Goal: Information Seeking & Learning: Learn about a topic

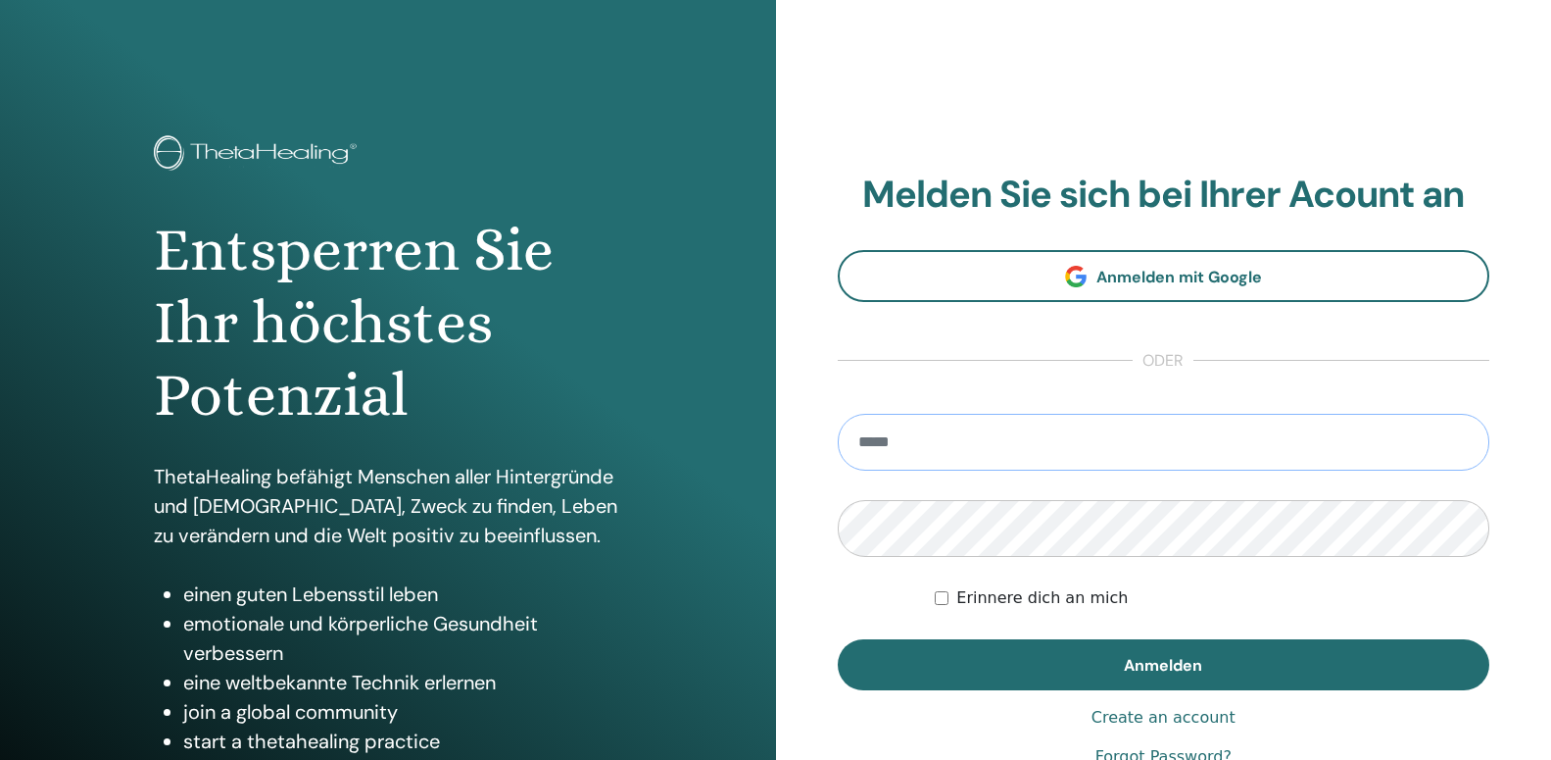
click at [874, 447] on input "email" at bounding box center [1164, 442] width 653 height 57
type input "**********"
click at [838, 639] on button "Anmelden" at bounding box center [1164, 664] width 653 height 51
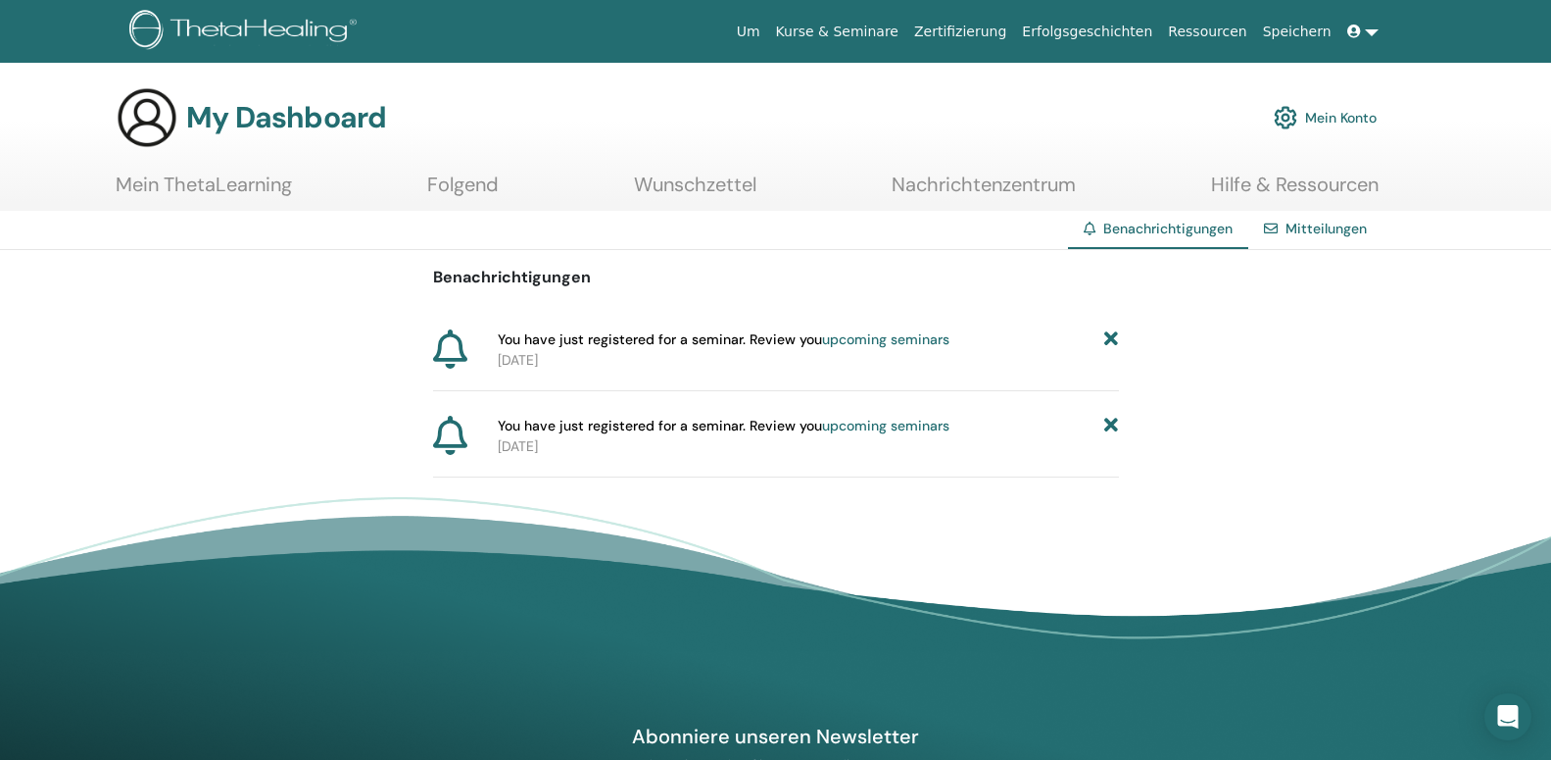
click at [863, 341] on link "upcoming seminars" at bounding box center [885, 339] width 127 height 18
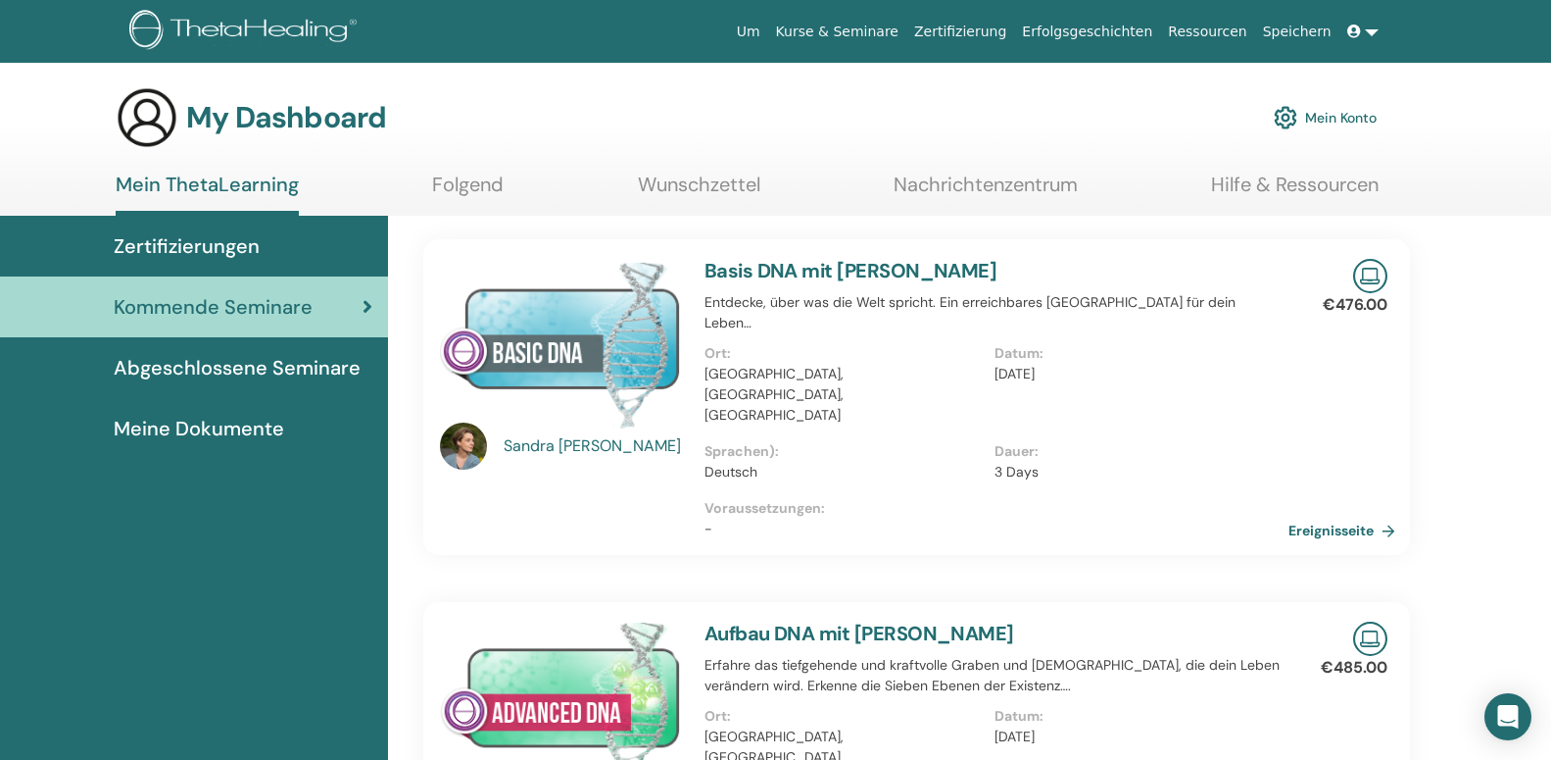
click at [1318, 516] on link "Ereignisseite" at bounding box center [1346, 530] width 115 height 29
click at [1373, 28] on link at bounding box center [1363, 32] width 47 height 36
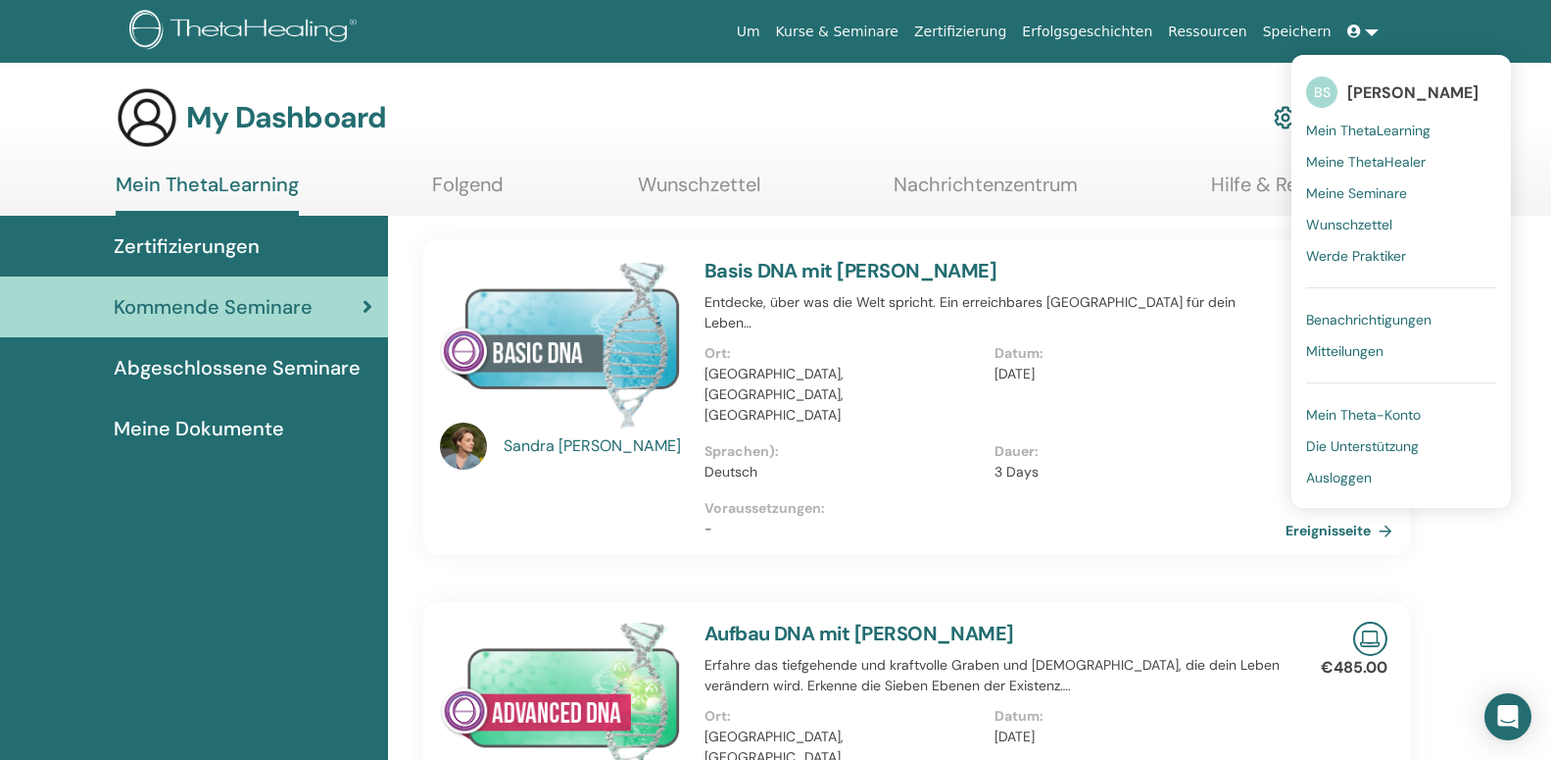
click at [1349, 479] on span "Ausloggen" at bounding box center [1339, 477] width 66 height 18
